Goal: Navigation & Orientation: Find specific page/section

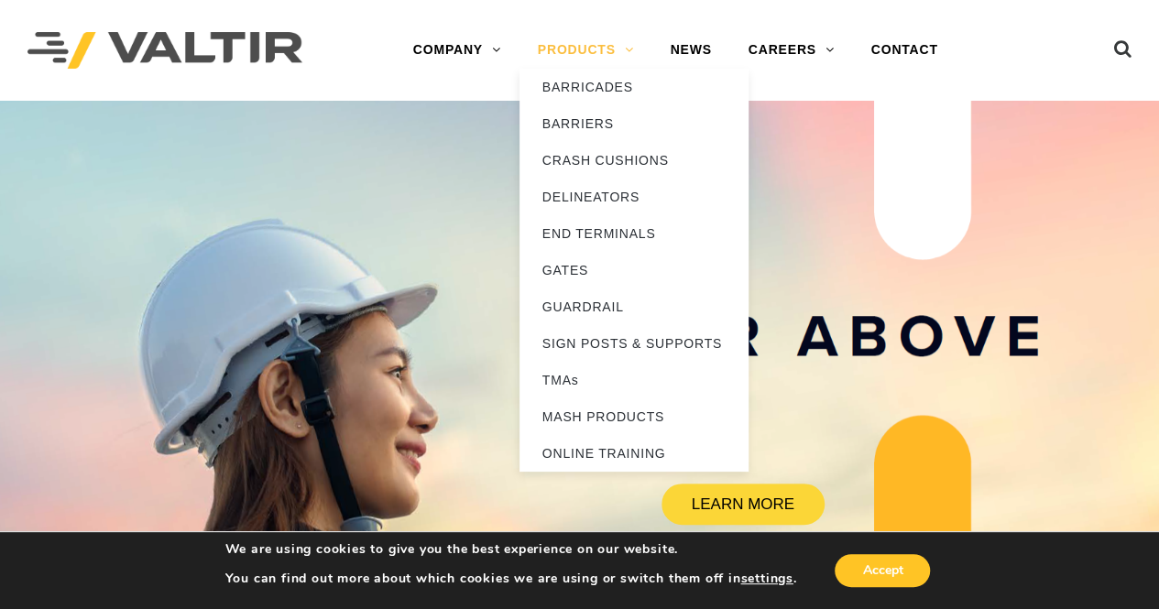
click at [587, 47] on link "PRODUCTS" at bounding box center [586, 50] width 133 height 37
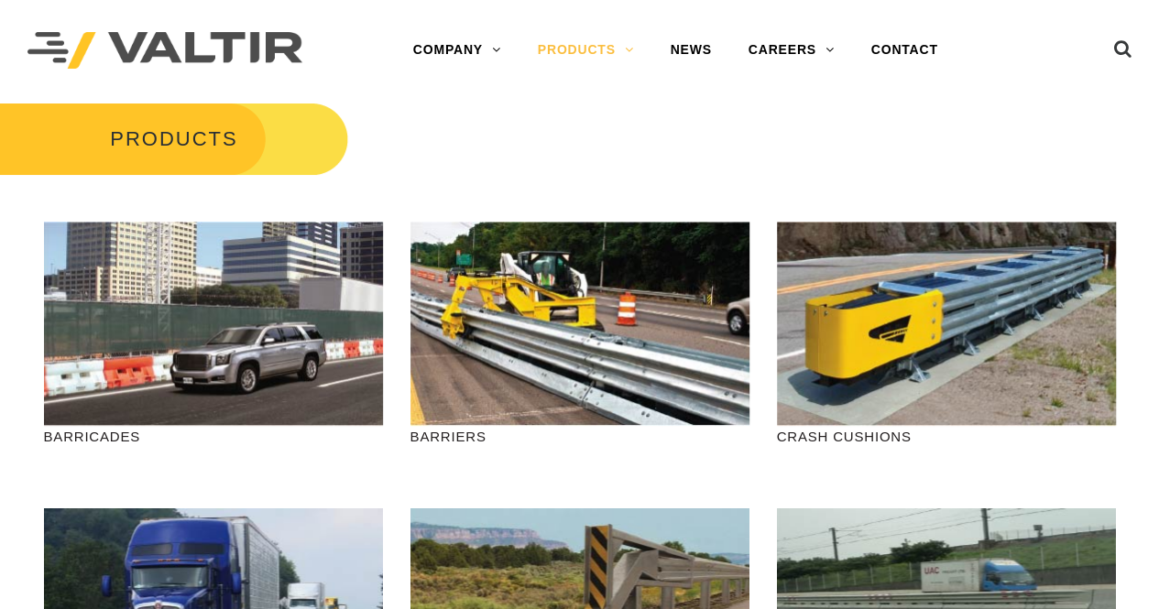
click at [839, 98] on div "Menu COMPANY ABOUT VALTIR OUR HISTORY RENTALS INTERNATIONAL PRODUCTS BARRICADES…" at bounding box center [675, 50] width 674 height 101
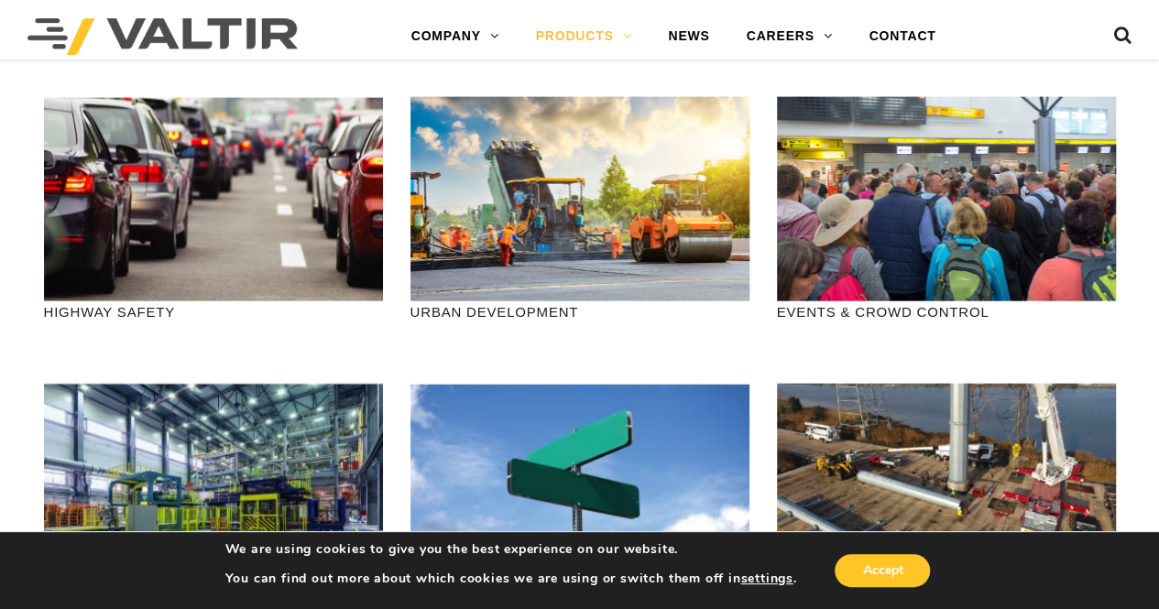
scroll to position [2016, 0]
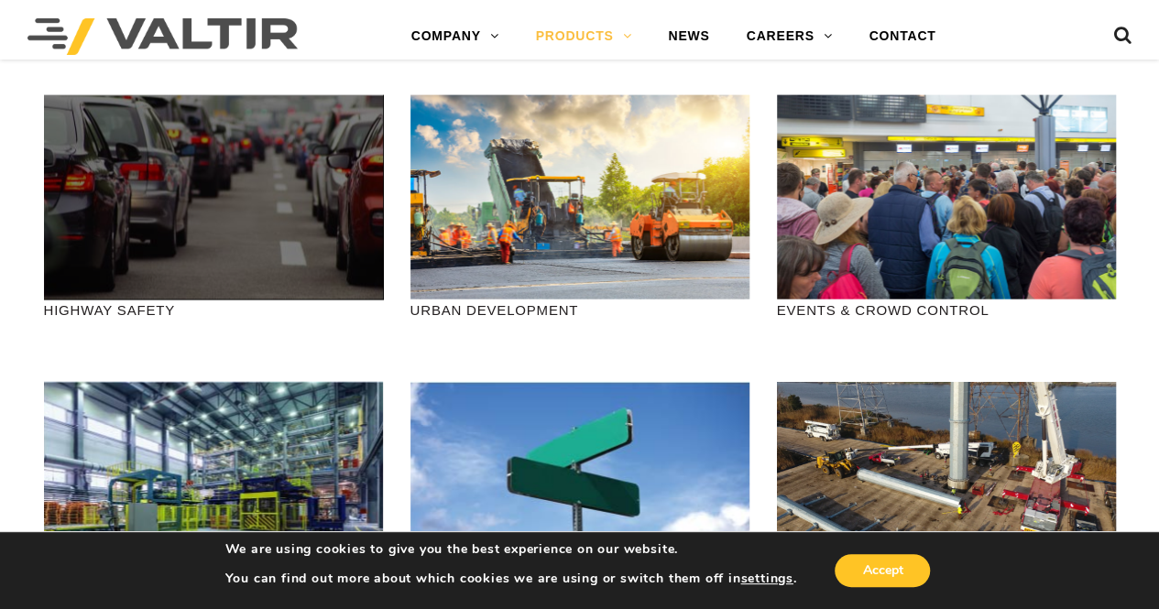
click at [320, 127] on div at bounding box center [213, 197] width 339 height 204
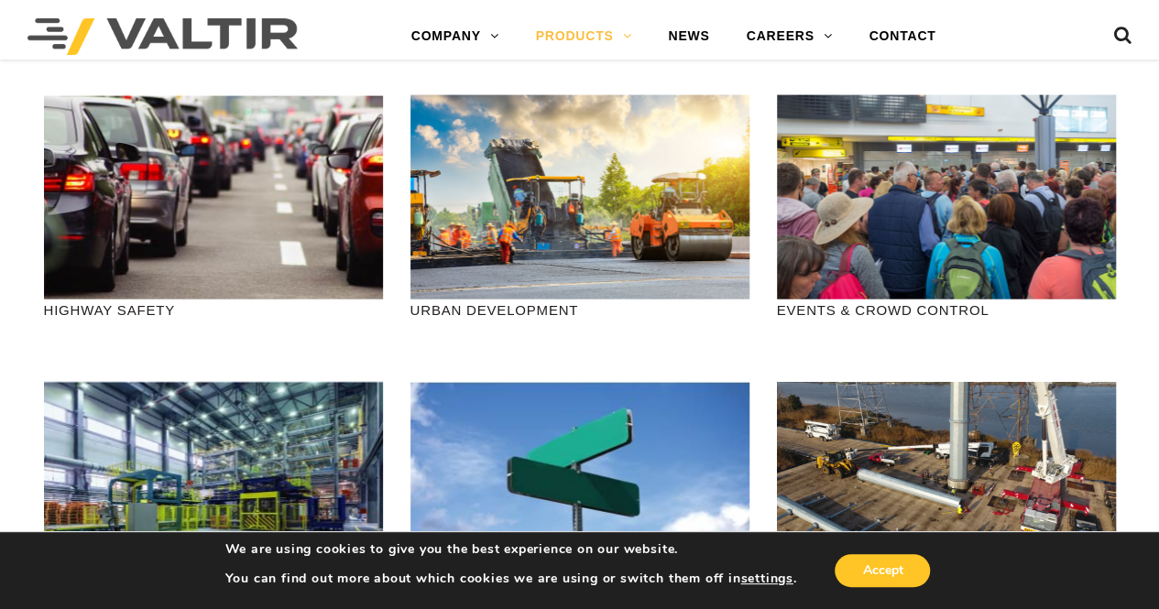
click at [140, 315] on p "HIGHWAY SAFETY" at bounding box center [213, 310] width 339 height 21
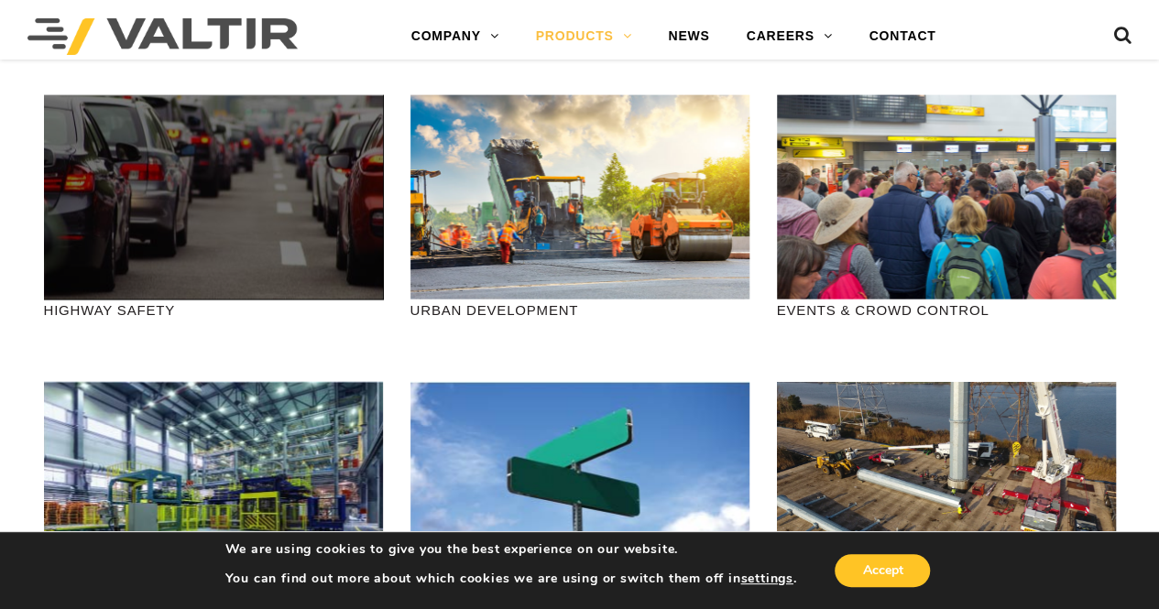
click at [177, 214] on div at bounding box center [213, 197] width 339 height 204
drag, startPoint x: 177, startPoint y: 214, endPoint x: 141, endPoint y: 221, distance: 36.5
click at [141, 221] on div at bounding box center [213, 197] width 339 height 204
